Goal: Book appointment/travel/reservation

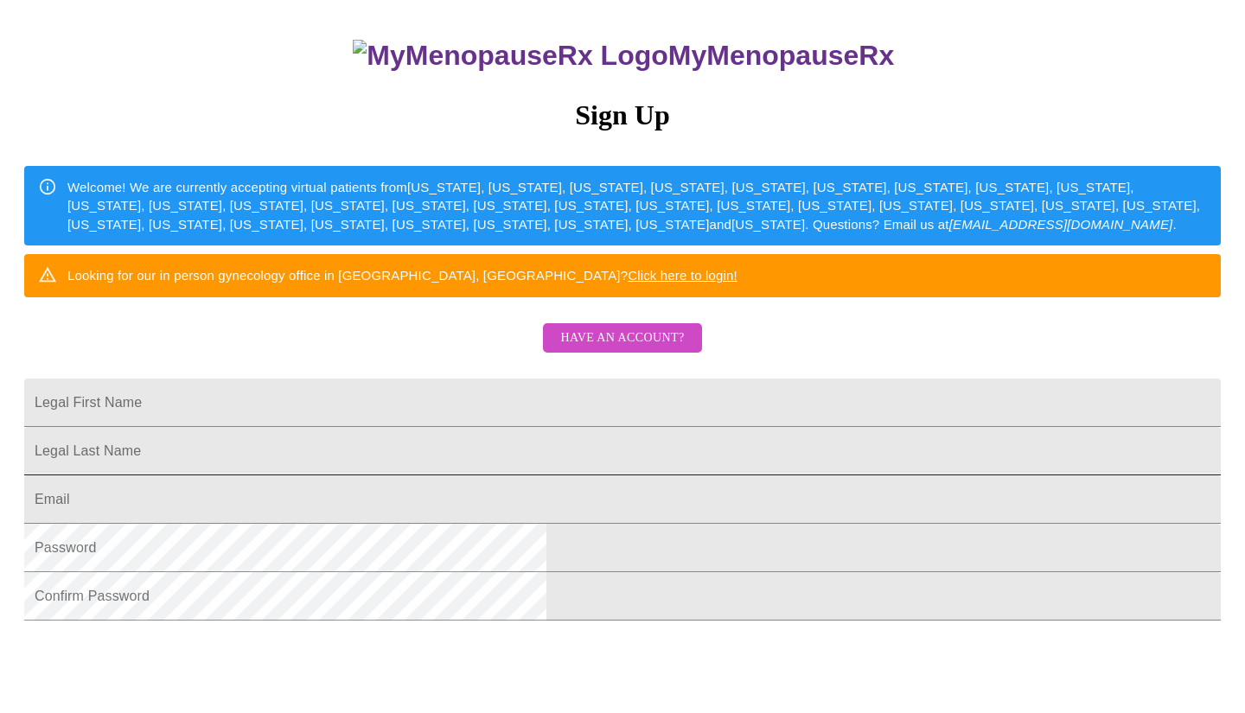
scroll to position [145, 0]
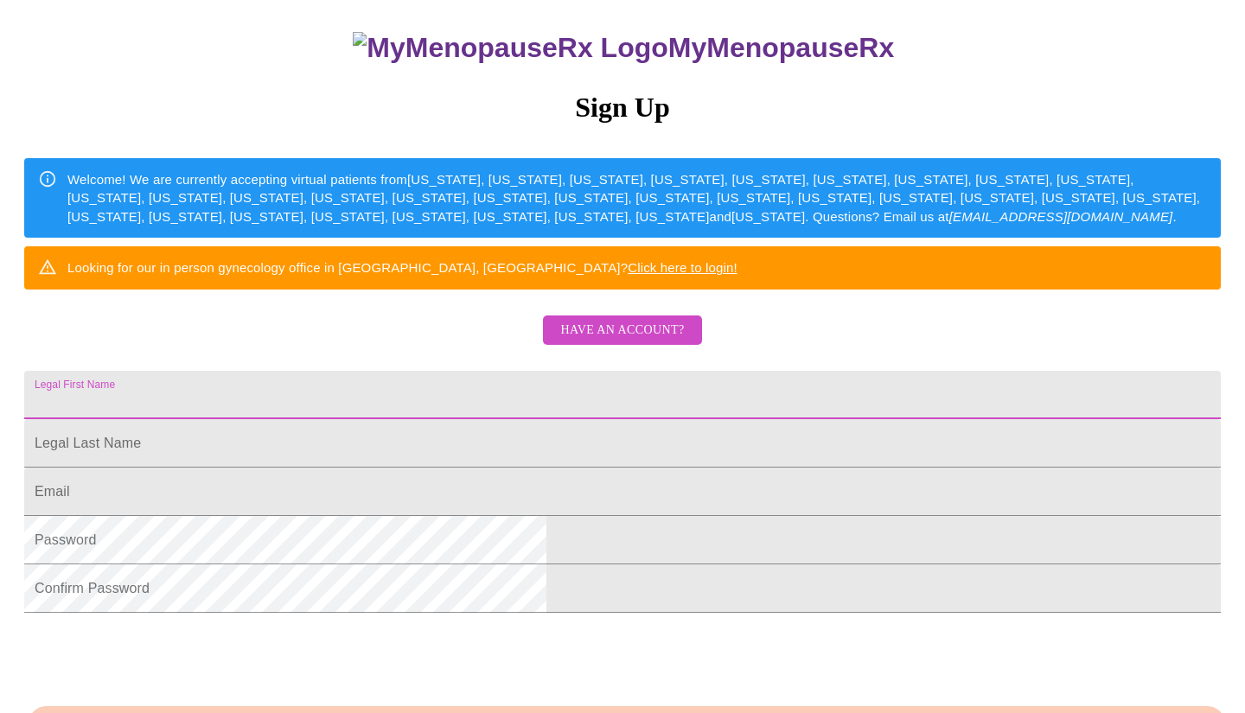
click at [633, 419] on input "Legal First Name" at bounding box center [622, 395] width 1197 height 48
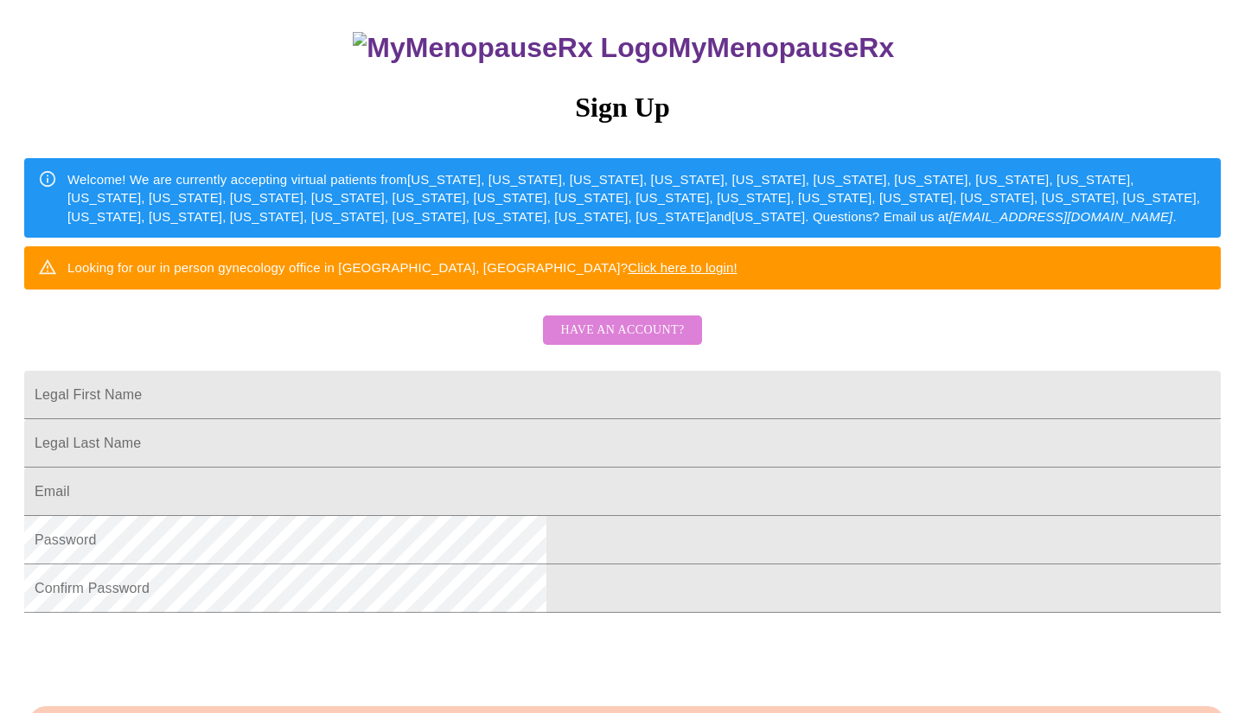
click at [660, 341] on span "Have an account?" at bounding box center [622, 331] width 124 height 22
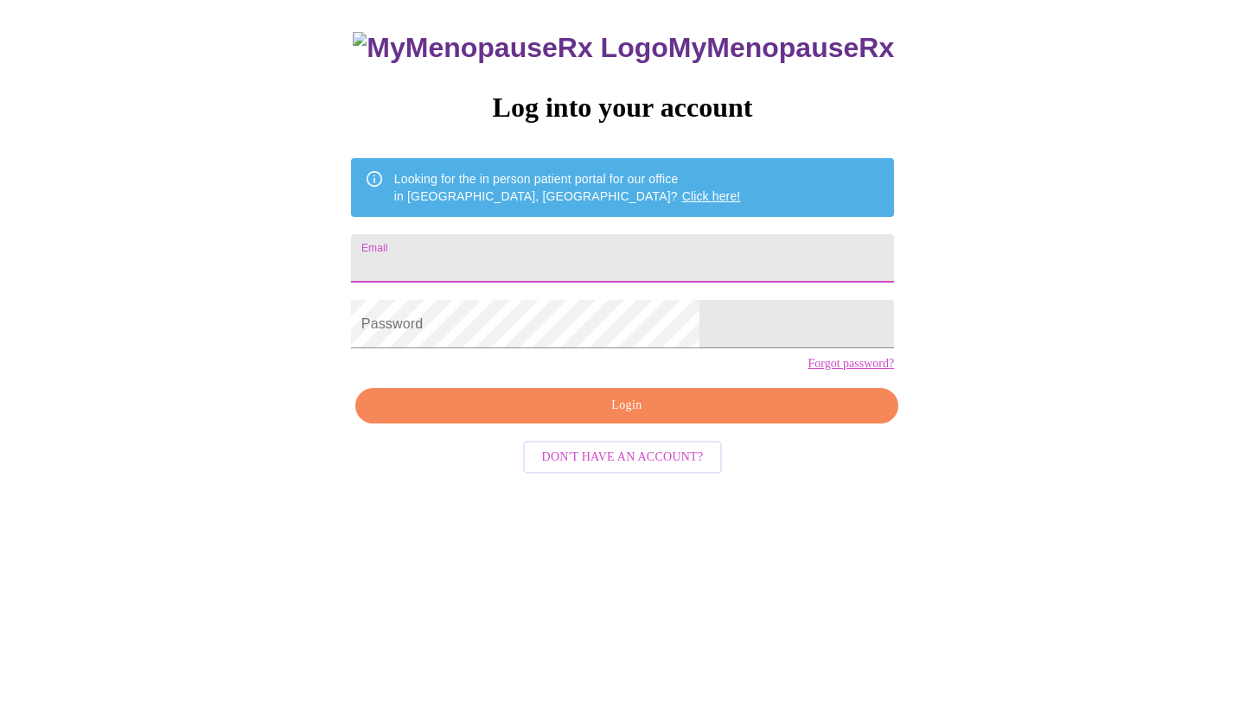
scroll to position [17, 0]
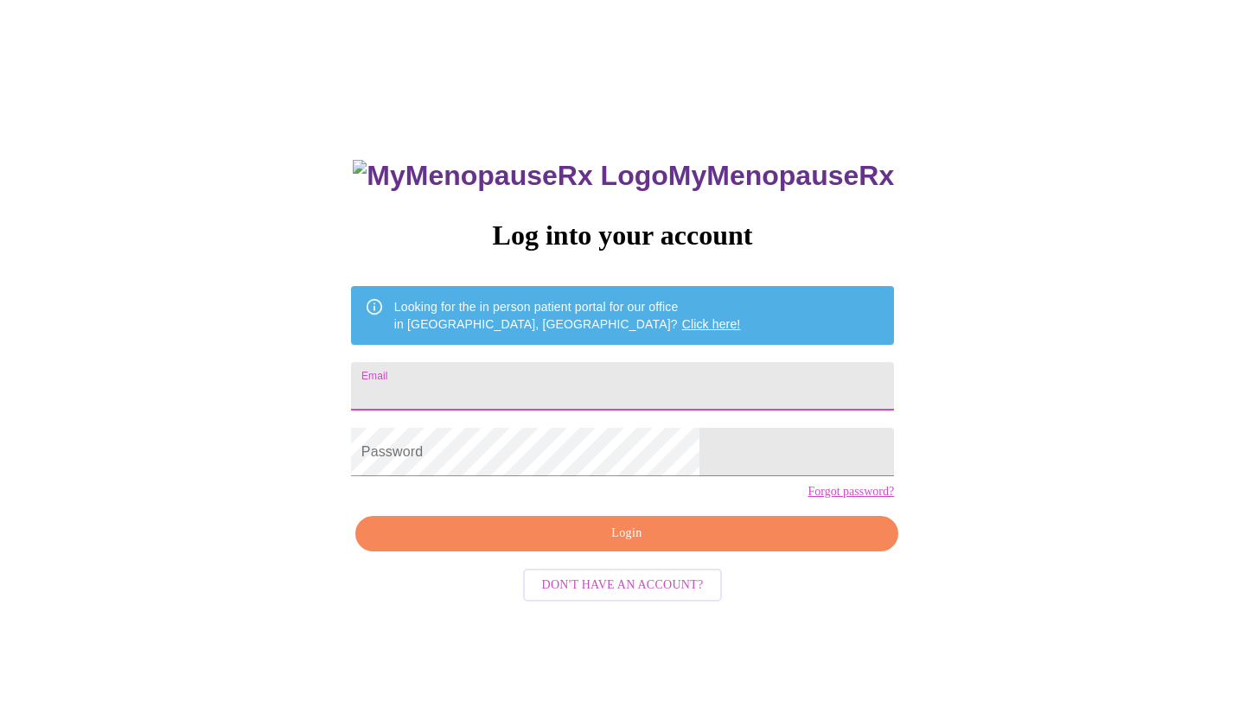
click at [653, 375] on input "Email" at bounding box center [622, 386] width 543 height 48
type input "[EMAIL_ADDRESS][DOMAIN_NAME]"
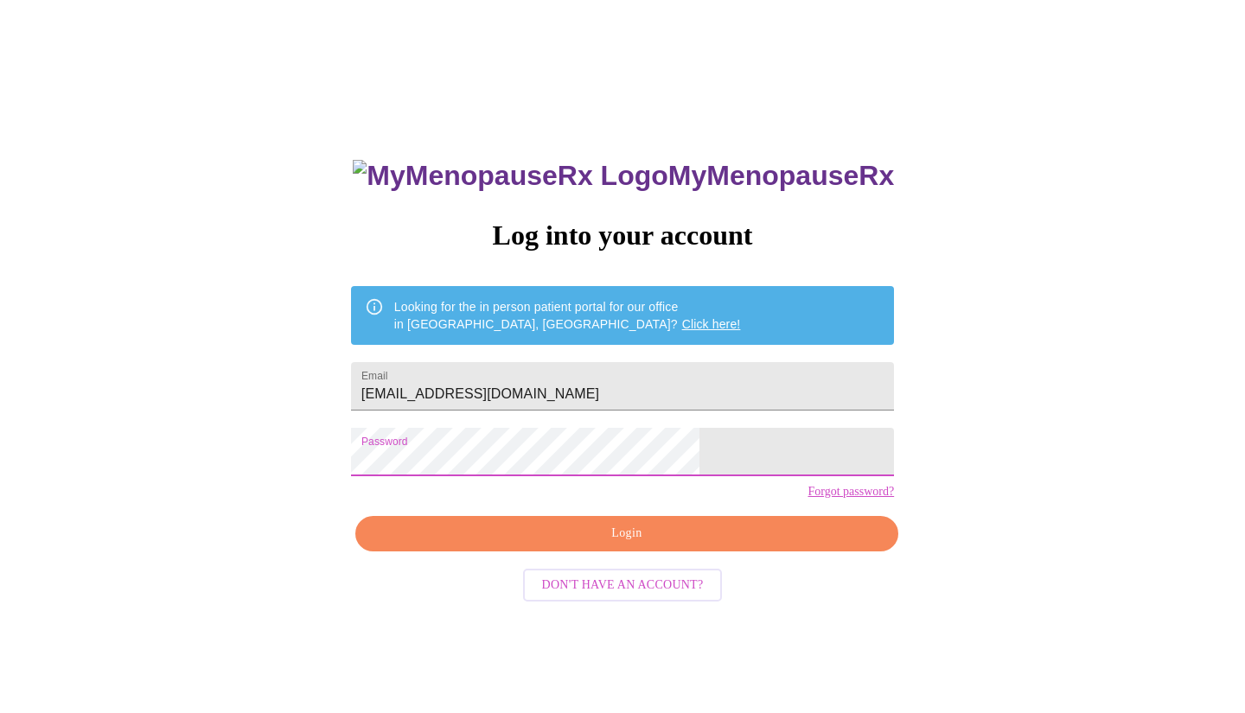
click at [658, 545] on span "Login" at bounding box center [626, 534] width 503 height 22
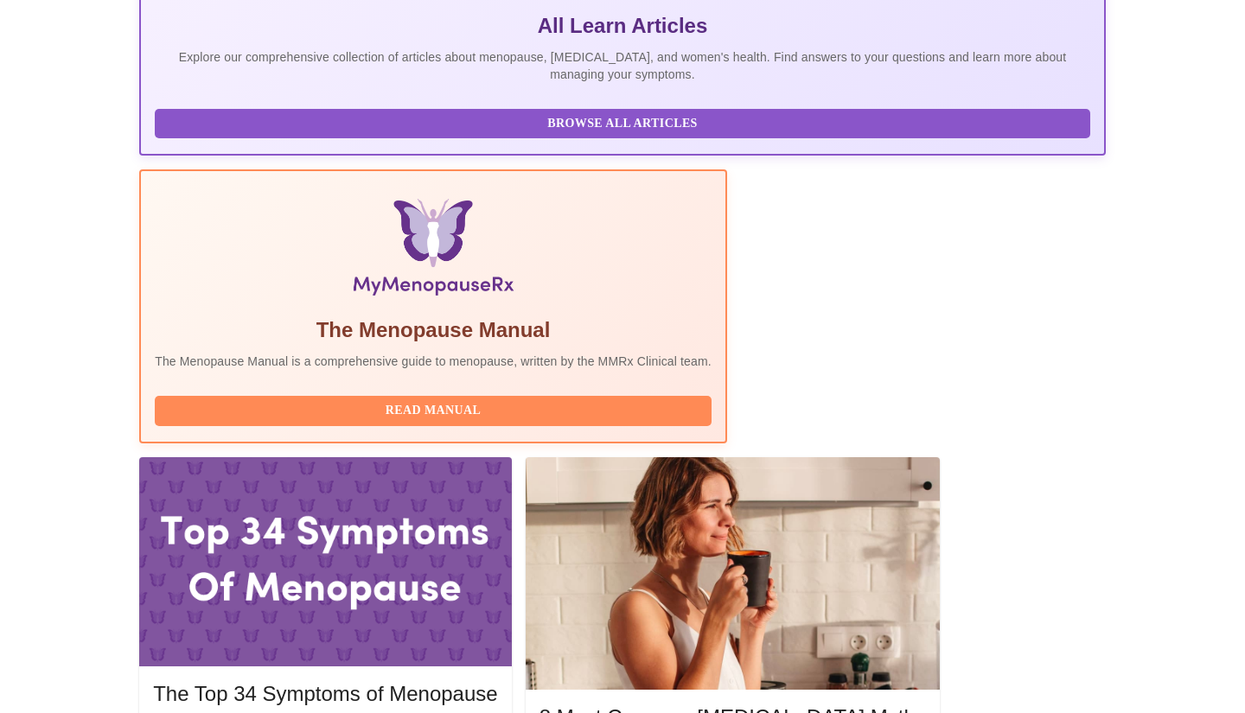
scroll to position [385, 0]
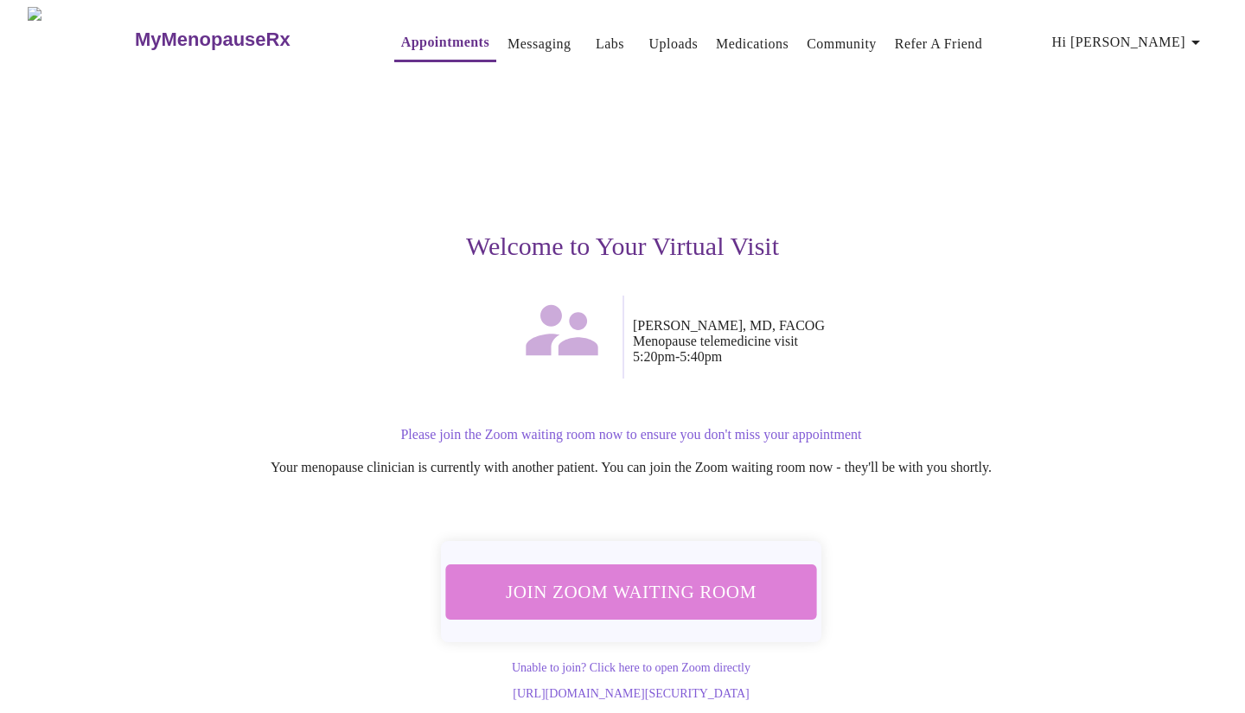
scroll to position [10, 0]
click at [699, 576] on span "Join Zoom Waiting Room" at bounding box center [631, 592] width 325 height 32
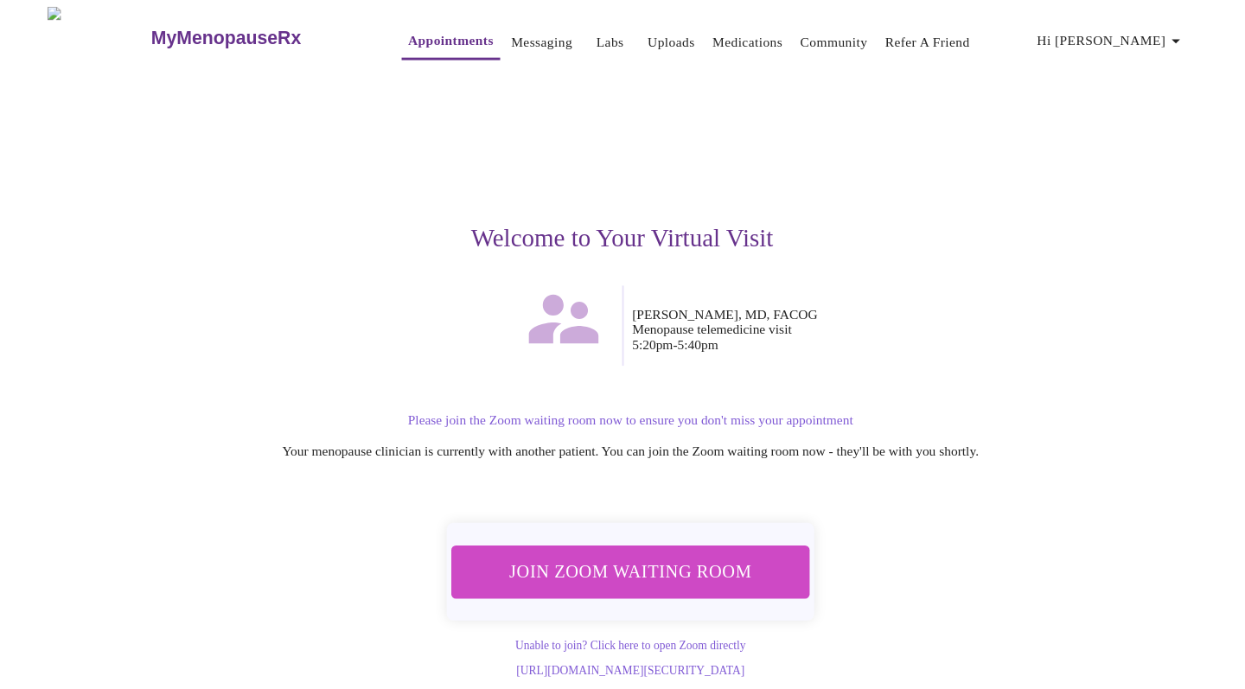
scroll to position [5, 0]
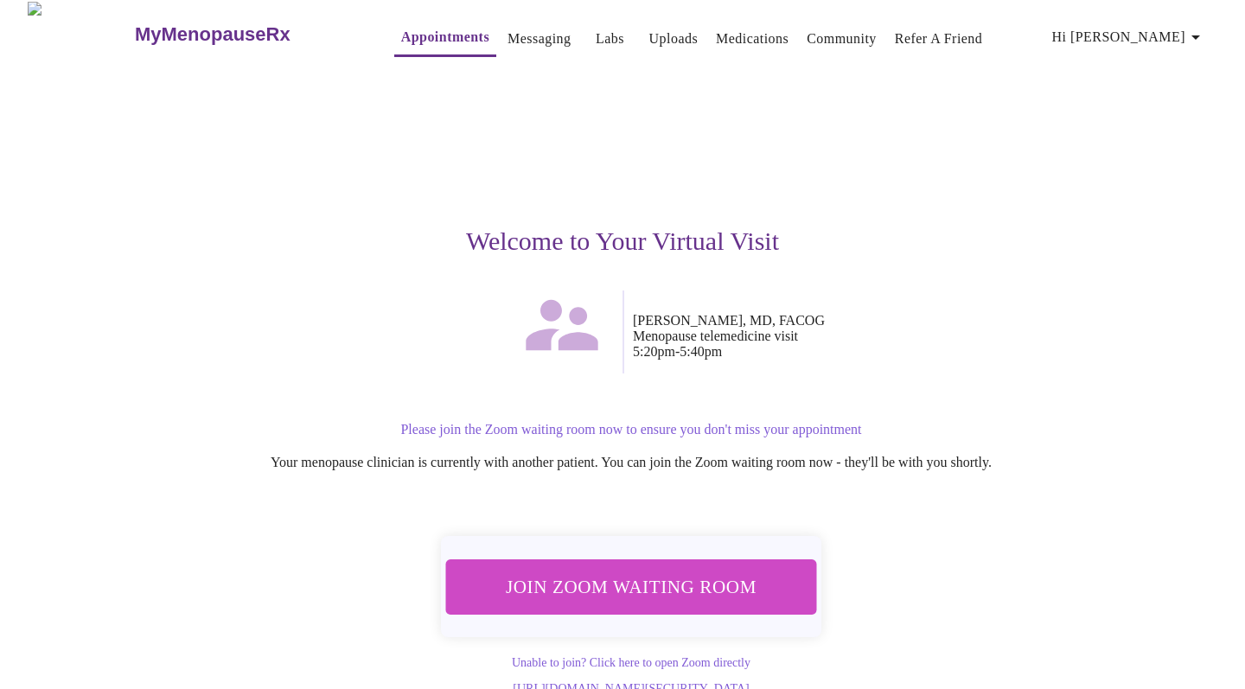
click at [683, 571] on span "Join Zoom Waiting Room" at bounding box center [631, 587] width 325 height 32
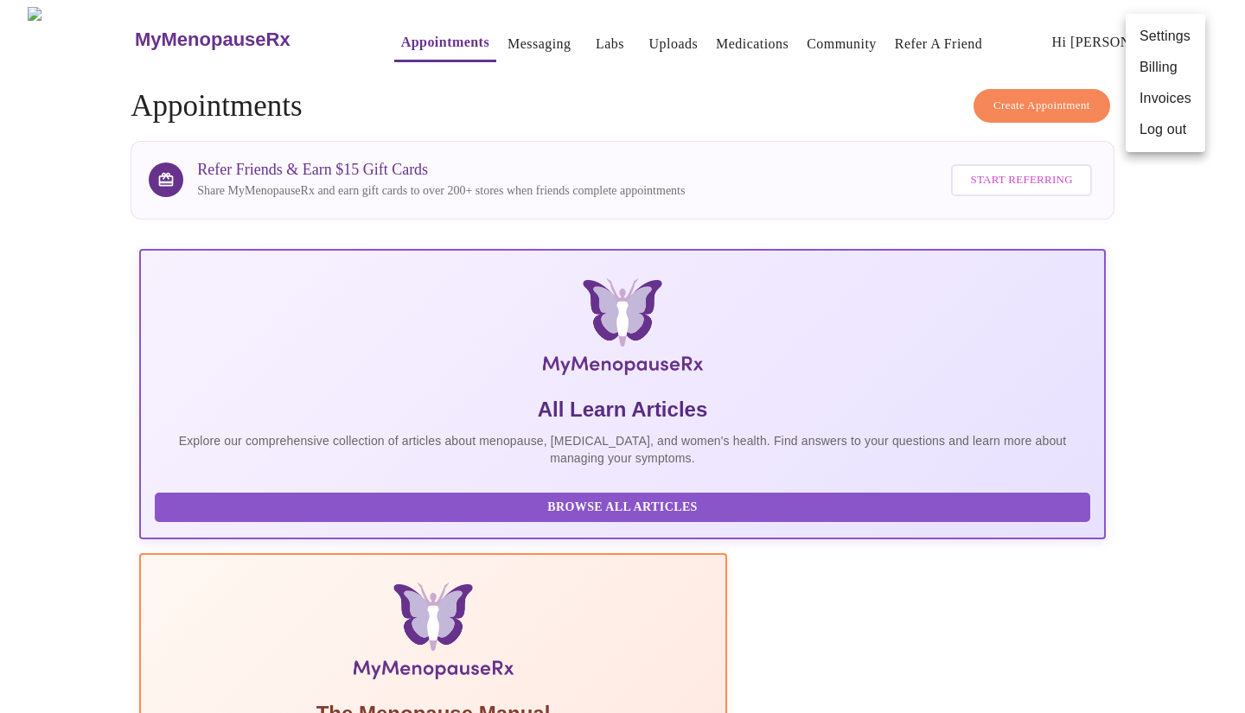
click at [501, 618] on div at bounding box center [622, 356] width 1245 height 713
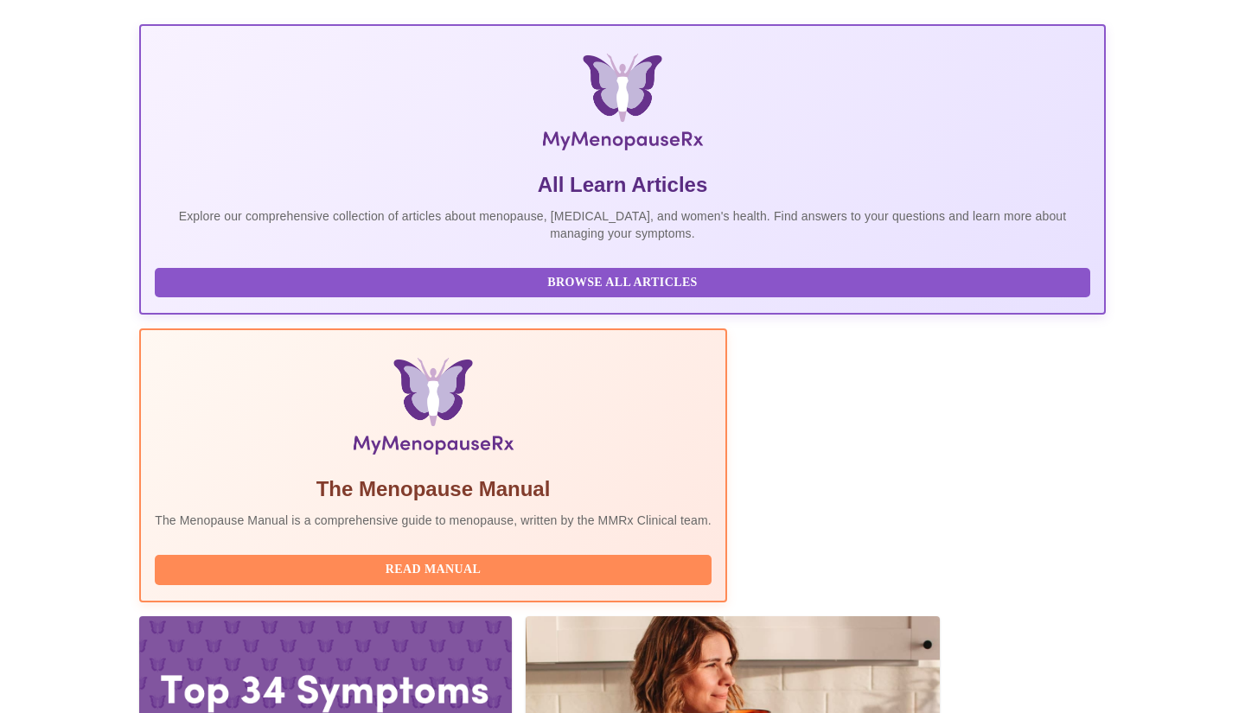
scroll to position [307, 0]
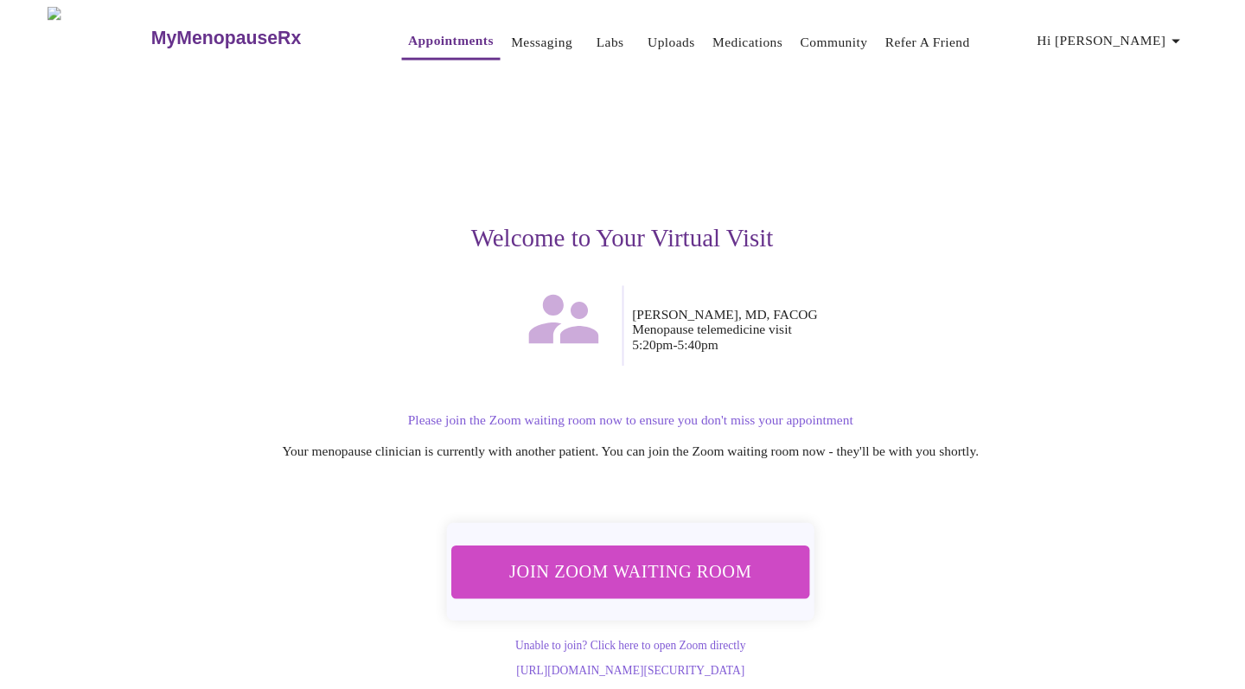
scroll to position [9, 0]
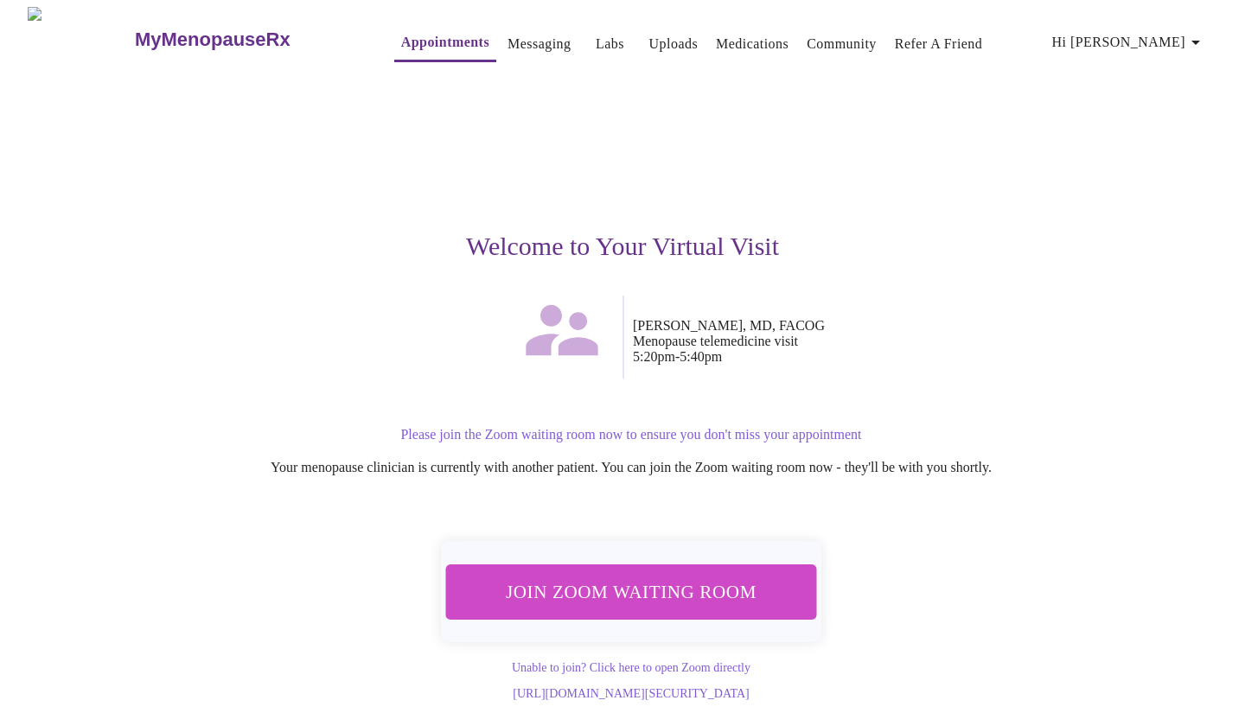
click at [704, 576] on span "Join Zoom Waiting Room" at bounding box center [630, 592] width 335 height 33
